Goal: Transaction & Acquisition: Purchase product/service

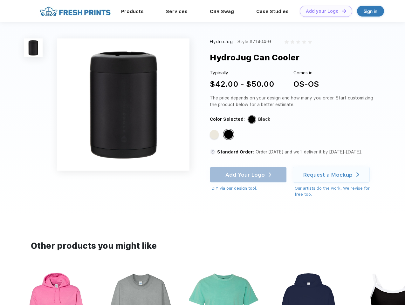
click at [324, 11] on link "Add your Logo Design Tool" at bounding box center [326, 11] width 52 height 11
click at [0, 0] on div "Design Tool" at bounding box center [0, 0] width 0 height 0
click at [341, 11] on link "Add your Logo Design Tool" at bounding box center [326, 11] width 52 height 11
click at [33, 48] on img at bounding box center [33, 47] width 19 height 19
click at [215, 135] on div "Standard Color" at bounding box center [214, 134] width 9 height 9
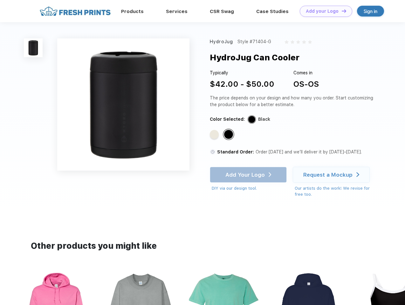
click at [229, 135] on div "Standard Color" at bounding box center [228, 134] width 9 height 9
click at [249, 175] on div "Add Your Logo DIY via our design tool. Ah shoot! This product isn't up in our d…" at bounding box center [248, 179] width 77 height 25
click at [332, 175] on div "Request a Mockup" at bounding box center [327, 175] width 49 height 6
click at [202, 288] on img at bounding box center [224, 311] width 71 height 81
